Goal: Use online tool/utility: Use online tool/utility

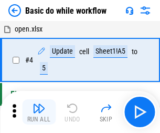
click at [39, 112] on img "button" at bounding box center [39, 108] width 13 height 13
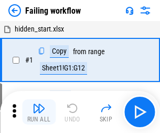
click at [39, 112] on img "button" at bounding box center [39, 108] width 13 height 13
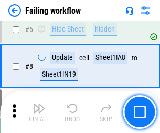
scroll to position [222, 0]
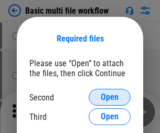
click at [110, 97] on span "Open" at bounding box center [110, 97] width 18 height 8
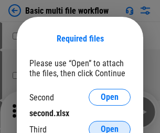
click at [110, 125] on span "Open" at bounding box center [110, 129] width 18 height 8
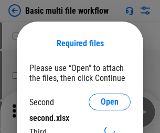
scroll to position [5, 0]
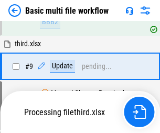
scroll to position [365, 0]
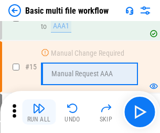
click at [39, 112] on img "button" at bounding box center [39, 108] width 13 height 13
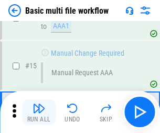
click at [39, 112] on img "button" at bounding box center [39, 108] width 13 height 13
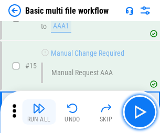
scroll to position [698, 0]
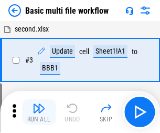
click at [39, 112] on img "button" at bounding box center [39, 108] width 13 height 13
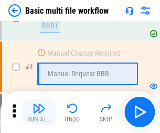
click at [39, 112] on img "button" at bounding box center [39, 108] width 13 height 13
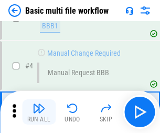
click at [39, 112] on img "button" at bounding box center [39, 108] width 13 height 13
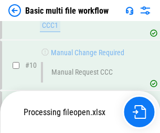
scroll to position [491, 0]
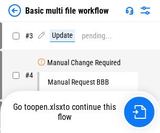
scroll to position [42, 0]
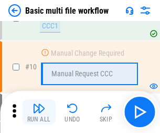
click at [39, 112] on img "button" at bounding box center [39, 108] width 13 height 13
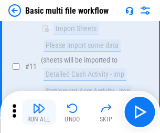
click at [39, 112] on img "button" at bounding box center [39, 108] width 13 height 13
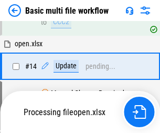
scroll to position [548, 0]
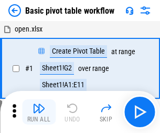
click at [39, 112] on img "button" at bounding box center [39, 108] width 13 height 13
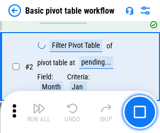
scroll to position [251, 0]
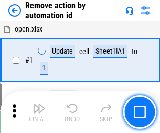
scroll to position [39, 0]
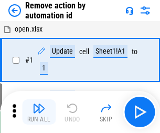
click at [39, 112] on img "button" at bounding box center [39, 108] width 13 height 13
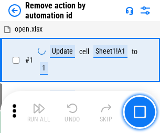
scroll to position [39, 0]
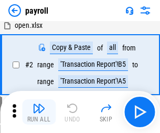
click at [39, 112] on img "button" at bounding box center [39, 108] width 13 height 13
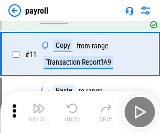
scroll to position [76, 0]
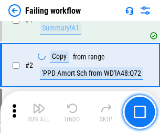
scroll to position [169, 0]
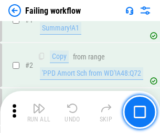
scroll to position [169, 0]
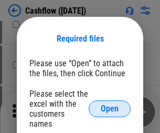
click at [110, 104] on span "Open" at bounding box center [110, 108] width 18 height 8
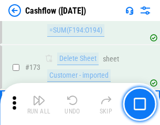
scroll to position [1110, 0]
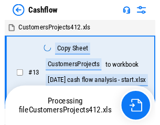
scroll to position [12, 0]
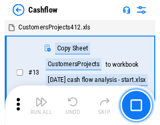
scroll to position [12, 0]
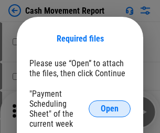
click at [110, 109] on span "Open" at bounding box center [110, 108] width 18 height 8
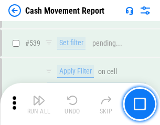
scroll to position [4654, 0]
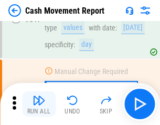
click at [39, 104] on img "button" at bounding box center [39, 100] width 13 height 13
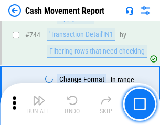
scroll to position [5585, 0]
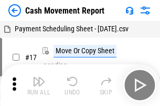
click at [39, 78] on img "button" at bounding box center [39, 82] width 13 height 13
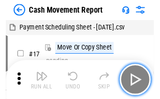
scroll to position [19, 0]
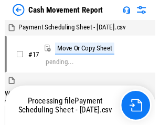
scroll to position [6, 0]
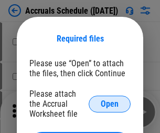
click at [110, 103] on span "Open" at bounding box center [110, 104] width 18 height 8
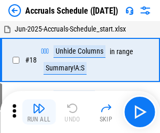
click at [39, 112] on img "button" at bounding box center [39, 108] width 13 height 13
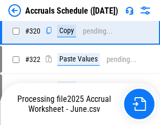
scroll to position [1951, 0]
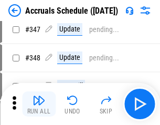
click at [39, 104] on img "button" at bounding box center [39, 100] width 13 height 13
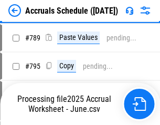
scroll to position [4405, 0]
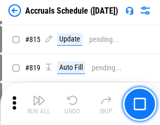
click at [39, 104] on img "button" at bounding box center [39, 100] width 13 height 13
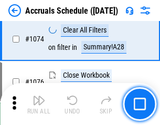
scroll to position [6281, 0]
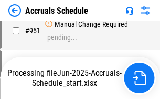
scroll to position [5030, 0]
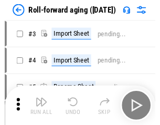
scroll to position [2, 0]
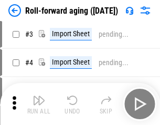
click at [39, 104] on img "button" at bounding box center [39, 100] width 13 height 13
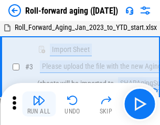
click at [39, 104] on img "button" at bounding box center [39, 100] width 13 height 13
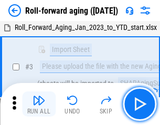
scroll to position [68, 0]
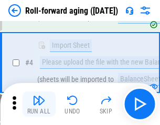
click at [39, 104] on img "button" at bounding box center [39, 100] width 13 height 13
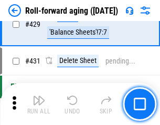
scroll to position [3637, 0]
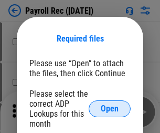
click at [110, 109] on span "Open" at bounding box center [110, 108] width 18 height 8
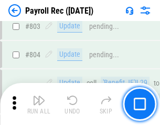
scroll to position [6663, 0]
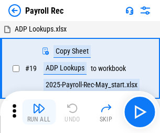
click at [39, 112] on img "button" at bounding box center [39, 108] width 13 height 13
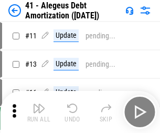
click at [39, 112] on img "button" at bounding box center [39, 108] width 13 height 13
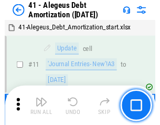
scroll to position [130, 0]
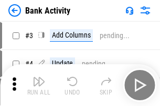
click at [39, 85] on img "button" at bounding box center [39, 82] width 13 height 13
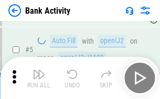
scroll to position [56, 0]
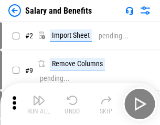
click at [39, 104] on img "button" at bounding box center [39, 100] width 13 height 13
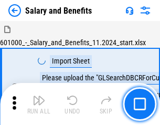
scroll to position [14, 0]
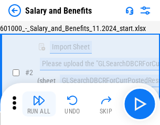
click at [39, 104] on img "button" at bounding box center [39, 100] width 13 height 13
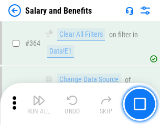
scroll to position [4939, 0]
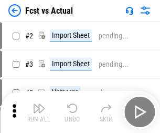
click at [39, 104] on img "button" at bounding box center [39, 108] width 13 height 13
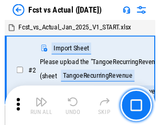
scroll to position [14, 0]
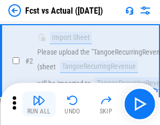
click at [39, 104] on img "button" at bounding box center [39, 100] width 13 height 13
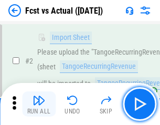
scroll to position [98, 0]
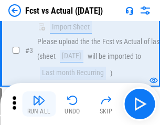
click at [39, 104] on img "button" at bounding box center [39, 100] width 13 height 13
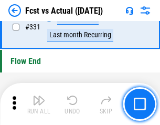
scroll to position [5020, 0]
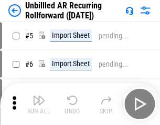
click at [39, 104] on img "button" at bounding box center [39, 100] width 13 height 13
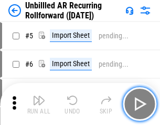
scroll to position [23, 0]
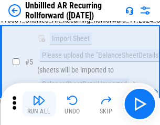
click at [39, 104] on img "button" at bounding box center [39, 100] width 13 height 13
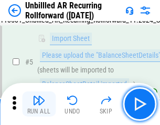
scroll to position [99, 0]
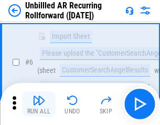
click at [39, 104] on img "button" at bounding box center [39, 100] width 13 height 13
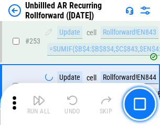
scroll to position [3562, 0]
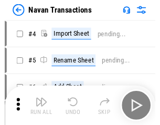
scroll to position [17, 0]
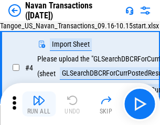
click at [39, 104] on img "button" at bounding box center [39, 100] width 13 height 13
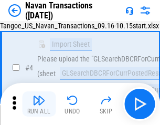
click at [39, 104] on img "button" at bounding box center [39, 100] width 13 height 13
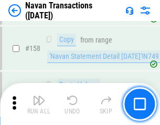
scroll to position [3400, 0]
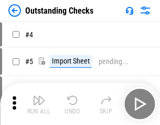
click at [39, 104] on img "button" at bounding box center [39, 100] width 13 height 13
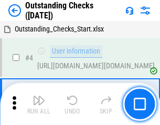
scroll to position [44, 0]
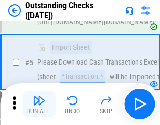
click at [39, 104] on img "button" at bounding box center [39, 100] width 13 height 13
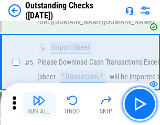
scroll to position [110, 0]
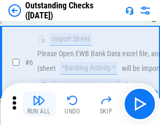
click at [39, 104] on img "button" at bounding box center [39, 100] width 13 height 13
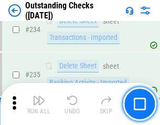
scroll to position [3185, 0]
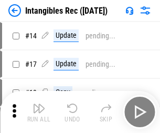
click at [39, 112] on img "button" at bounding box center [39, 108] width 13 height 13
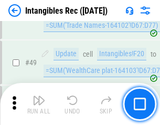
scroll to position [408, 0]
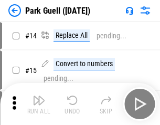
click at [39, 104] on img "button" at bounding box center [39, 100] width 13 height 13
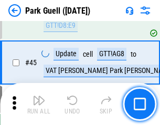
scroll to position [1311, 0]
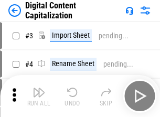
click at [39, 88] on img "button" at bounding box center [39, 92] width 13 height 13
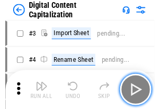
scroll to position [30, 0]
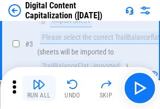
click at [39, 88] on img "button" at bounding box center [39, 84] width 13 height 13
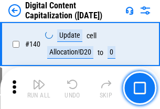
scroll to position [1112, 0]
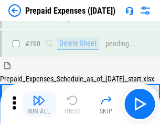
click at [39, 104] on img "button" at bounding box center [39, 100] width 13 height 13
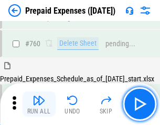
scroll to position [2907, 0]
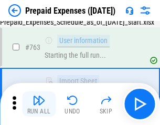
click at [39, 104] on img "button" at bounding box center [39, 100] width 13 height 13
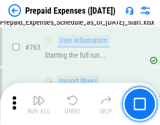
scroll to position [2968, 0]
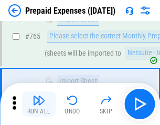
click at [39, 104] on img "button" at bounding box center [39, 100] width 13 height 13
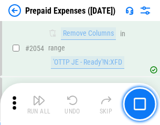
scroll to position [10962, 0]
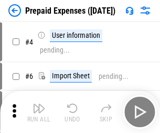
click at [39, 112] on img "button" at bounding box center [39, 108] width 13 height 13
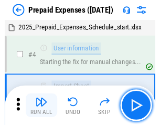
scroll to position [46, 0]
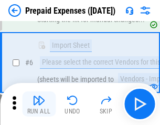
click at [39, 104] on img "button" at bounding box center [39, 100] width 13 height 13
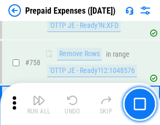
scroll to position [3737, 0]
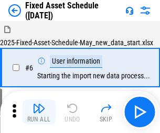
click at [39, 112] on img "button" at bounding box center [39, 108] width 13 height 13
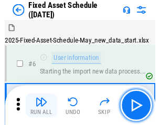
scroll to position [57, 0]
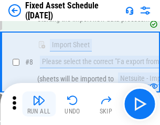
click at [39, 104] on img "button" at bounding box center [39, 100] width 13 height 13
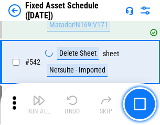
scroll to position [3739, 0]
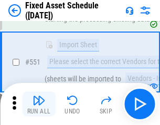
click at [39, 104] on img "button" at bounding box center [39, 100] width 13 height 13
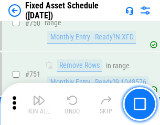
scroll to position [5113, 0]
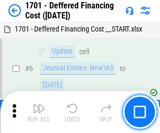
scroll to position [126, 0]
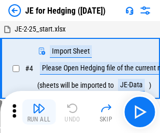
click at [39, 104] on img "button" at bounding box center [39, 108] width 13 height 13
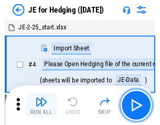
scroll to position [2, 0]
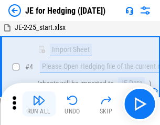
click at [39, 104] on img "button" at bounding box center [39, 100] width 13 height 13
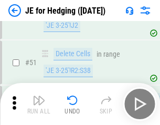
scroll to position [679, 0]
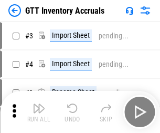
click at [39, 104] on img "button" at bounding box center [39, 108] width 13 height 13
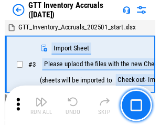
scroll to position [2, 0]
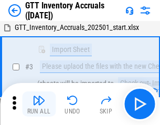
click at [39, 104] on img "button" at bounding box center [39, 100] width 13 height 13
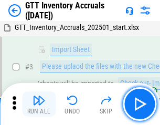
scroll to position [68, 0]
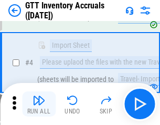
click at [39, 104] on img "button" at bounding box center [39, 100] width 13 height 13
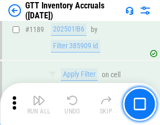
scroll to position [8564, 0]
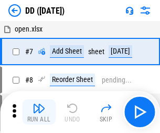
click at [39, 112] on img "button" at bounding box center [39, 108] width 13 height 13
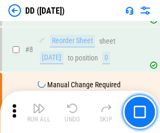
scroll to position [101, 0]
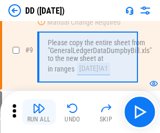
click at [39, 112] on img "button" at bounding box center [39, 108] width 13 height 13
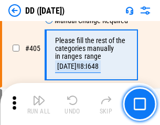
scroll to position [4692, 0]
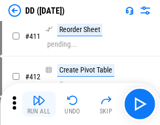
click at [39, 104] on img "button" at bounding box center [39, 100] width 13 height 13
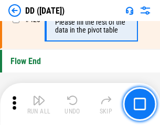
scroll to position [5019, 0]
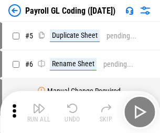
click at [39, 112] on img "button" at bounding box center [39, 108] width 13 height 13
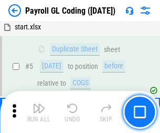
scroll to position [126, 0]
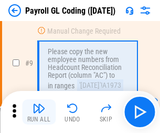
click at [39, 112] on img "button" at bounding box center [39, 108] width 13 height 13
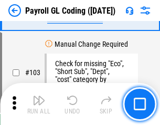
scroll to position [2460, 0]
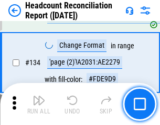
scroll to position [1261, 0]
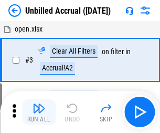
click at [39, 112] on img "button" at bounding box center [39, 108] width 13 height 13
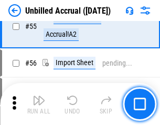
scroll to position [1095, 0]
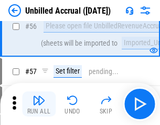
click at [39, 104] on img "button" at bounding box center [39, 100] width 13 height 13
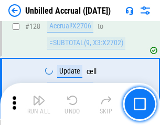
scroll to position [3124, 0]
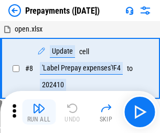
click at [39, 112] on img "button" at bounding box center [39, 108] width 13 height 13
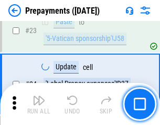
scroll to position [790, 0]
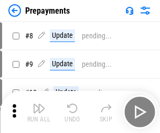
click at [39, 112] on img "button" at bounding box center [39, 108] width 13 height 13
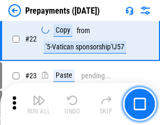
scroll to position [790, 0]
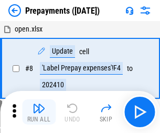
click at [39, 112] on img "button" at bounding box center [39, 108] width 13 height 13
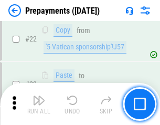
scroll to position [790, 0]
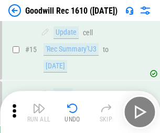
scroll to position [179, 0]
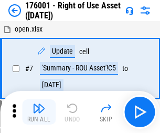
click at [39, 112] on img "button" at bounding box center [39, 108] width 13 height 13
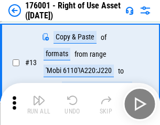
scroll to position [68, 0]
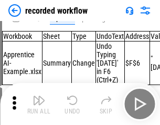
click at [39, 104] on img "button" at bounding box center [39, 100] width 13 height 13
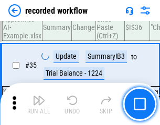
scroll to position [3278, 0]
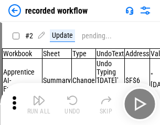
click at [39, 104] on img "button" at bounding box center [39, 100] width 13 height 13
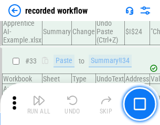
scroll to position [3278, 0]
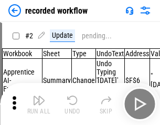
click at [39, 104] on img "button" at bounding box center [39, 100] width 13 height 13
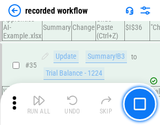
scroll to position [3278, 0]
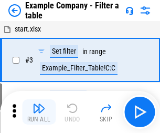
click at [39, 112] on img "button" at bounding box center [39, 108] width 13 height 13
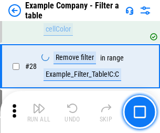
scroll to position [960, 0]
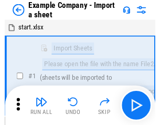
scroll to position [16, 0]
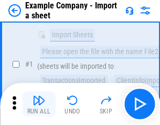
click at [39, 104] on img "button" at bounding box center [39, 100] width 13 height 13
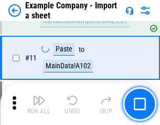
scroll to position [232, 0]
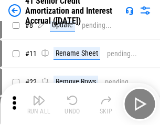
click at [39, 104] on img "button" at bounding box center [39, 100] width 13 height 13
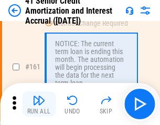
click at [39, 104] on img "button" at bounding box center [39, 100] width 13 height 13
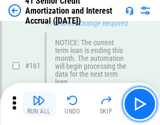
scroll to position [1122, 0]
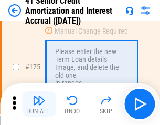
click at [39, 104] on img "button" at bounding box center [39, 100] width 13 height 13
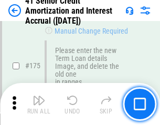
scroll to position [1228, 0]
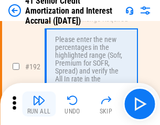
click at [39, 104] on img "button" at bounding box center [39, 100] width 13 height 13
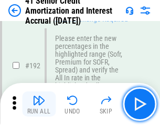
scroll to position [1338, 0]
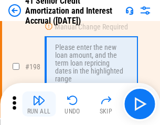
click at [39, 104] on img "button" at bounding box center [39, 100] width 13 height 13
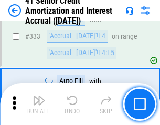
scroll to position [2679, 0]
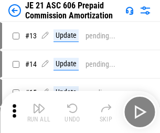
click at [39, 104] on img "button" at bounding box center [39, 108] width 13 height 13
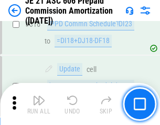
scroll to position [1958, 0]
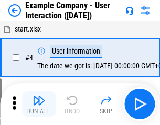
click at [39, 104] on img "button" at bounding box center [39, 100] width 13 height 13
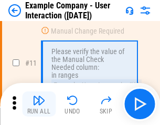
click at [39, 104] on img "button" at bounding box center [39, 100] width 13 height 13
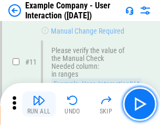
scroll to position [227, 0]
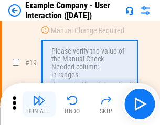
click at [39, 104] on img "button" at bounding box center [39, 100] width 13 height 13
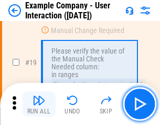
click at [39, 104] on img "button" at bounding box center [39, 100] width 13 height 13
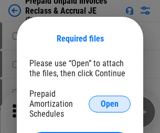
click at [110, 103] on span "Open" at bounding box center [110, 104] width 18 height 8
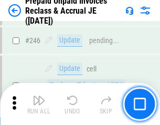
scroll to position [1416, 0]
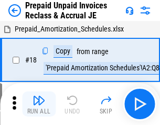
click at [39, 104] on img "button" at bounding box center [39, 100] width 13 height 13
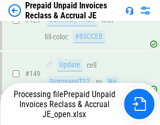
scroll to position [1416, 0]
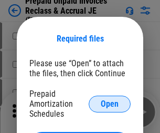
click at [110, 103] on span "Open" at bounding box center [110, 104] width 18 height 8
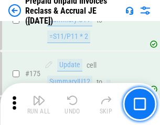
scroll to position [1416, 0]
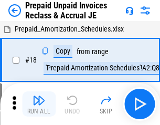
click at [39, 104] on img "button" at bounding box center [39, 100] width 13 height 13
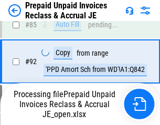
scroll to position [805, 0]
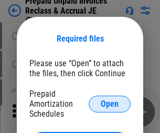
click at [110, 103] on span "Open" at bounding box center [110, 104] width 18 height 8
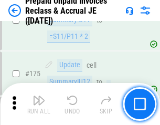
scroll to position [1416, 0]
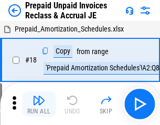
click at [39, 104] on img "button" at bounding box center [39, 100] width 13 height 13
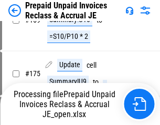
scroll to position [805, 0]
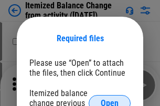
click at [110, 100] on span "Open" at bounding box center [110, 104] width 18 height 8
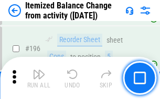
scroll to position [2018, 0]
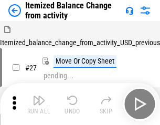
scroll to position [16, 0]
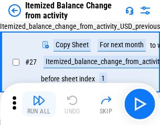
click at [39, 104] on img "button" at bounding box center [39, 100] width 13 height 13
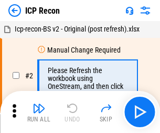
scroll to position [5, 0]
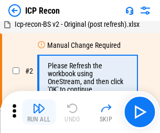
click at [39, 112] on img "button" at bounding box center [39, 108] width 13 height 13
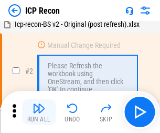
click at [39, 112] on img "button" at bounding box center [39, 108] width 13 height 13
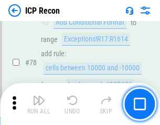
scroll to position [1028, 0]
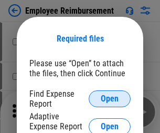
click at [110, 99] on span "Open" at bounding box center [110, 98] width 18 height 8
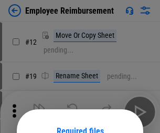
scroll to position [92, 0]
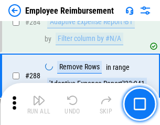
scroll to position [2851, 0]
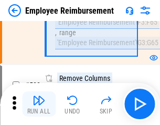
click at [39, 104] on img "button" at bounding box center [39, 100] width 13 height 13
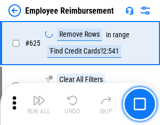
scroll to position [6279, 0]
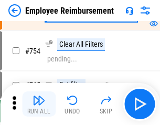
click at [39, 104] on img "button" at bounding box center [39, 100] width 13 height 13
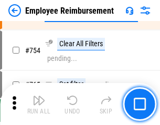
click at [39, 104] on img "button" at bounding box center [39, 100] width 13 height 13
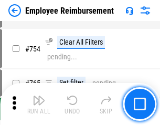
scroll to position [7358, 0]
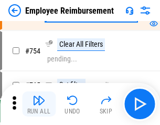
click at [39, 104] on img "button" at bounding box center [39, 100] width 13 height 13
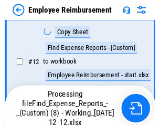
scroll to position [213, 0]
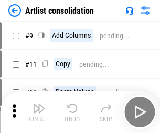
click at [39, 112] on img "button" at bounding box center [39, 108] width 13 height 13
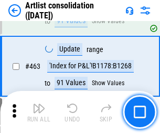
scroll to position [4592, 0]
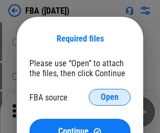
click at [110, 97] on span "Open" at bounding box center [110, 97] width 18 height 8
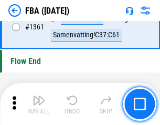
scroll to position [11263, 0]
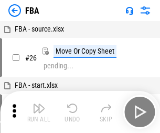
scroll to position [10, 0]
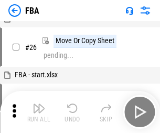
click at [39, 112] on img "button" at bounding box center [39, 108] width 13 height 13
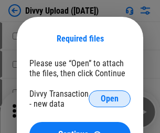
click at [110, 99] on span "Open" at bounding box center [110, 98] width 18 height 8
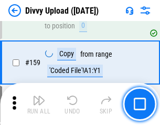
scroll to position [1086, 0]
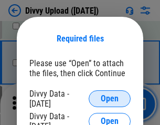
click at [110, 99] on span "Open" at bounding box center [110, 98] width 18 height 8
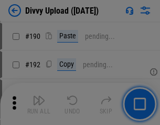
scroll to position [1324, 0]
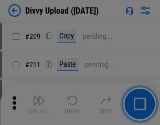
scroll to position [1781, 0]
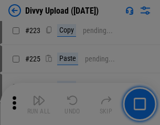
scroll to position [2093, 0]
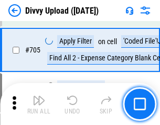
scroll to position [7174, 0]
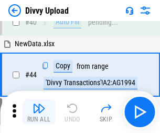
click at [39, 112] on img "button" at bounding box center [39, 108] width 13 height 13
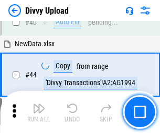
scroll to position [115, 0]
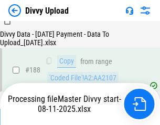
scroll to position [1234, 0]
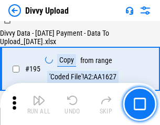
scroll to position [1466, 0]
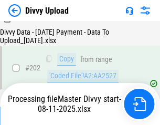
scroll to position [1697, 0]
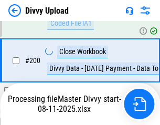
scroll to position [1636, 0]
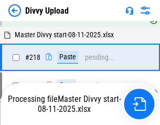
scroll to position [2213, 0]
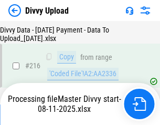
scroll to position [2159, 0]
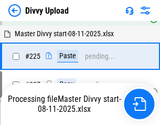
scroll to position [2489, 0]
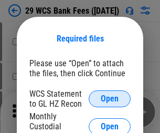
click at [110, 99] on span "Open" at bounding box center [110, 98] width 18 height 8
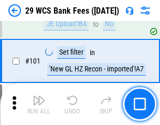
scroll to position [1022, 0]
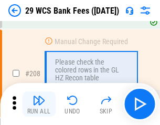
click at [39, 104] on img "button" at bounding box center [39, 100] width 13 height 13
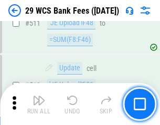
scroll to position [5276, 0]
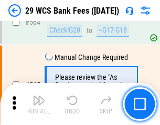
click at [39, 104] on img "button" at bounding box center [39, 100] width 13 height 13
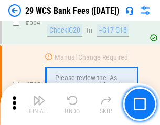
scroll to position [5672, 0]
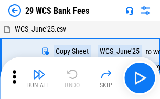
scroll to position [19, 0]
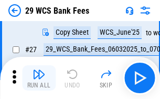
click at [39, 78] on img "button" at bounding box center [39, 74] width 13 height 13
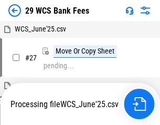
scroll to position [6, 0]
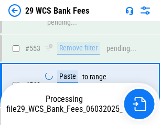
scroll to position [5660, 0]
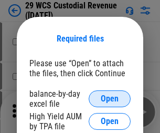
click at [110, 99] on span "Open" at bounding box center [110, 98] width 18 height 8
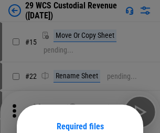
scroll to position [88, 0]
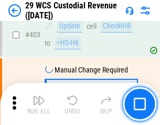
scroll to position [4857, 0]
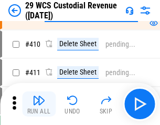
click at [39, 104] on img "button" at bounding box center [39, 100] width 13 height 13
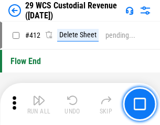
scroll to position [5008, 0]
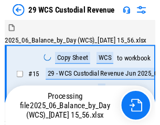
scroll to position [25, 0]
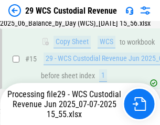
scroll to position [238, 0]
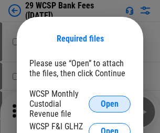
click at [110, 103] on span "Open" at bounding box center [110, 104] width 18 height 8
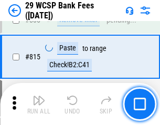
scroll to position [6211, 0]
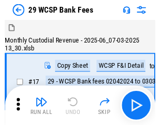
scroll to position [25, 0]
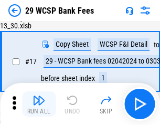
click at [39, 104] on img "button" at bounding box center [39, 100] width 13 height 13
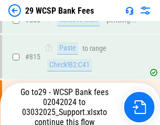
scroll to position [6199, 0]
